Goal: Find contact information: Find contact information

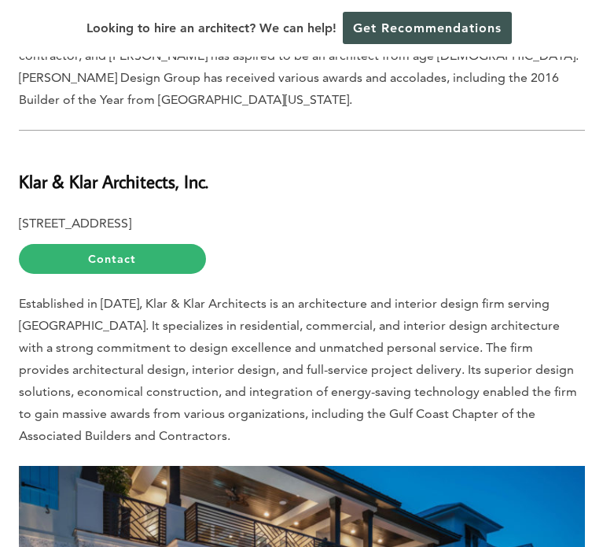
scroll to position [2705, 0]
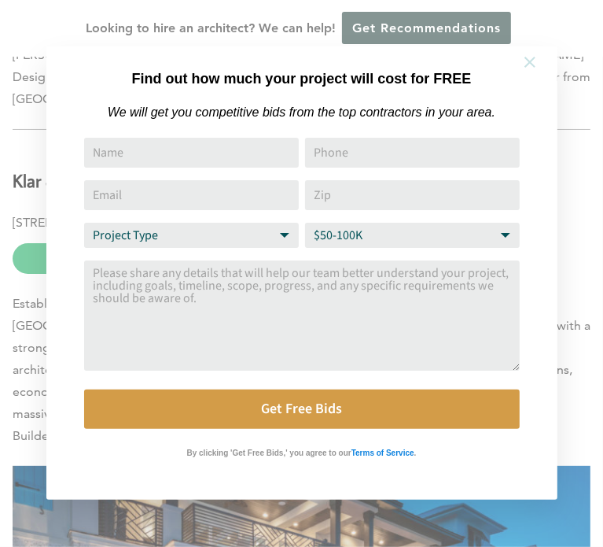
click at [532, 64] on icon at bounding box center [530, 62] width 11 height 11
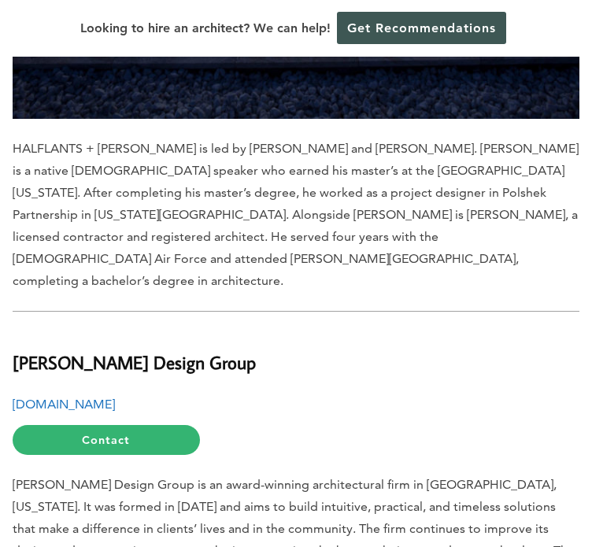
scroll to position [1652, 0]
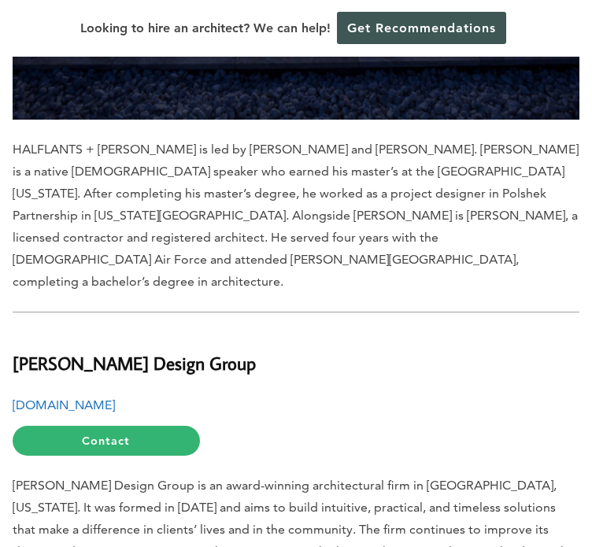
click at [66, 397] on b "[DOMAIN_NAME]" at bounding box center [64, 404] width 102 height 15
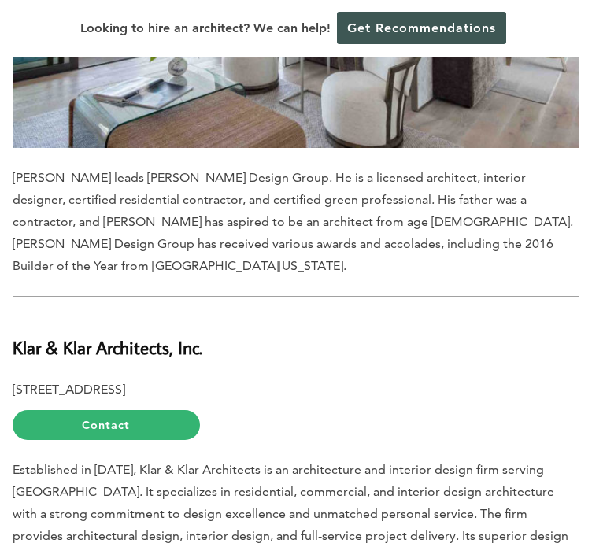
scroll to position [2511, 0]
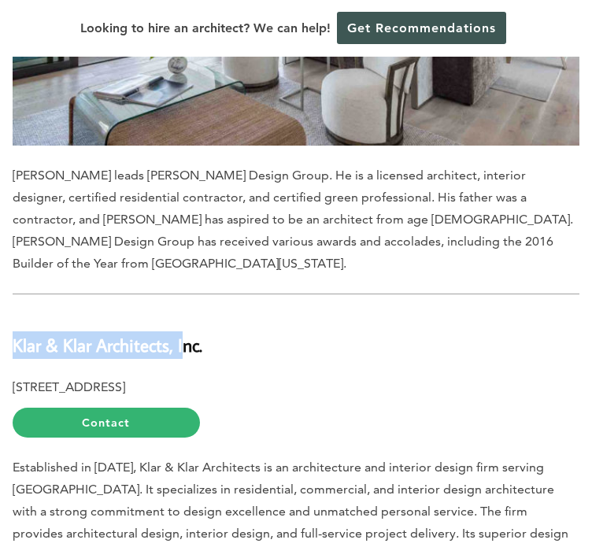
drag, startPoint x: 12, startPoint y: 233, endPoint x: 187, endPoint y: 237, distance: 175.5
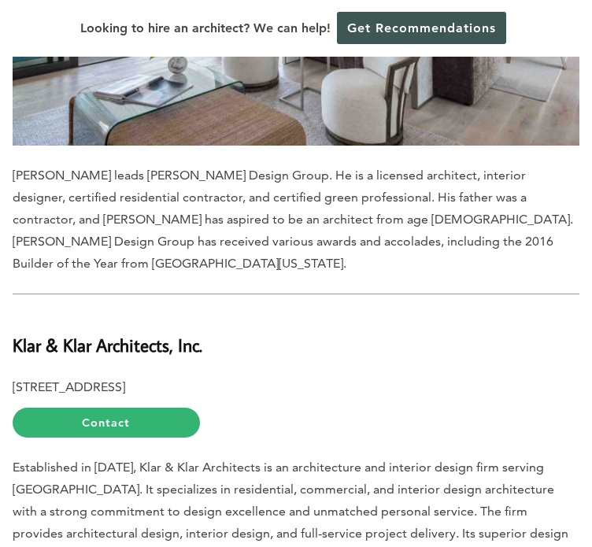
click at [227, 313] on h2 "Klar & Klar Architects, Inc." at bounding box center [296, 336] width 566 height 46
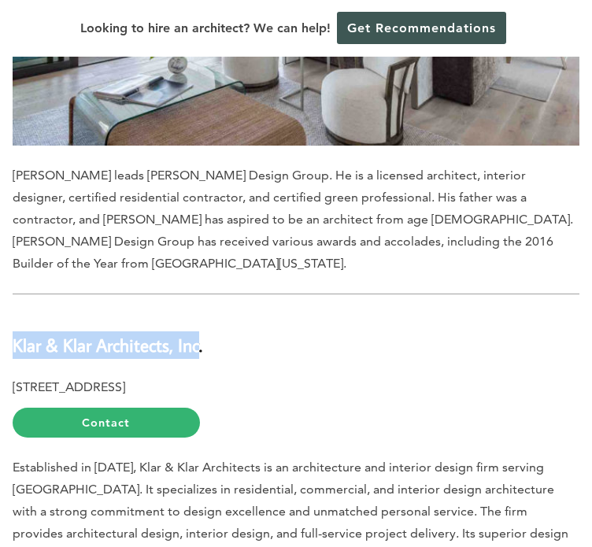
drag, startPoint x: 126, startPoint y: 229, endPoint x: -16, endPoint y: 215, distance: 142.3
copy b "Klar & Klar Architects, Inc"
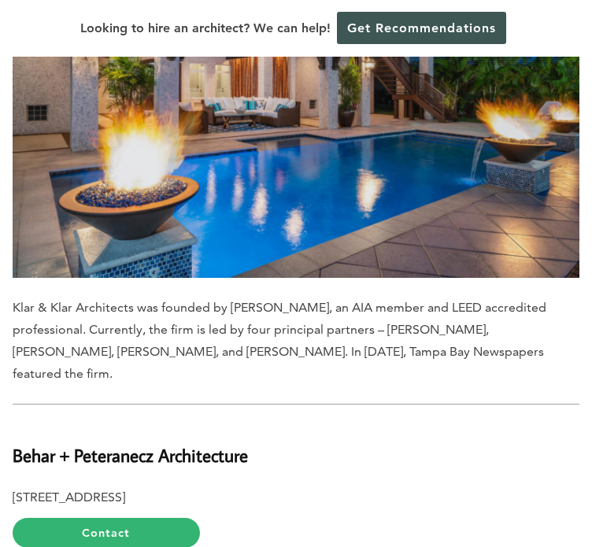
scroll to position [3298, 0]
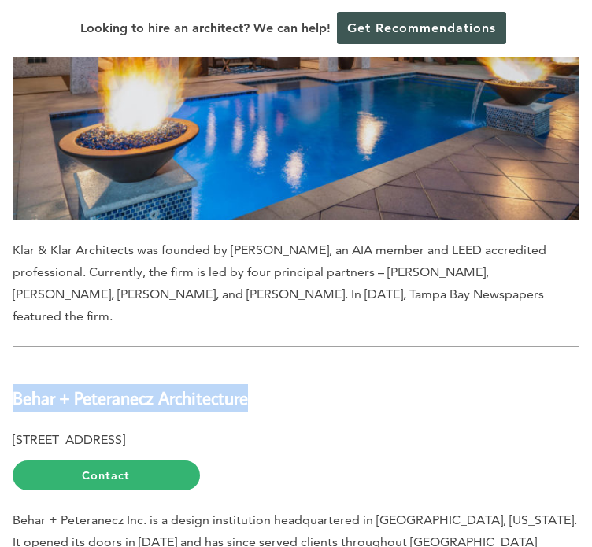
drag, startPoint x: 256, startPoint y: 267, endPoint x: 9, endPoint y: 258, distance: 246.4
